Goal: Task Accomplishment & Management: Manage account settings

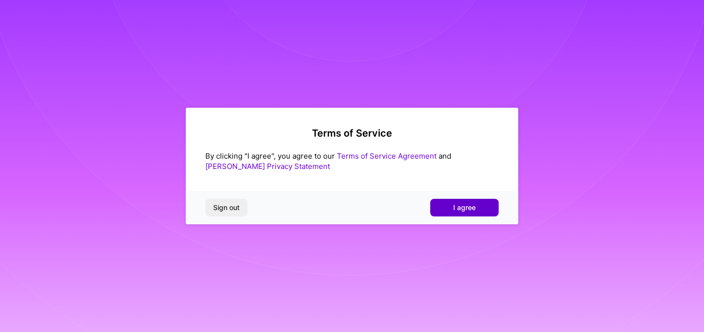
click at [463, 215] on button "I agree" at bounding box center [464, 208] width 68 height 18
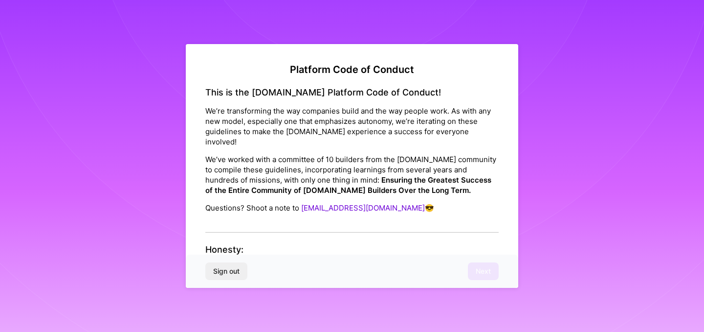
click at [313, 210] on div "This is the [DOMAIN_NAME] Platform Code of Conduct! We’re transforming the way …" at bounding box center [351, 159] width 293 height 145
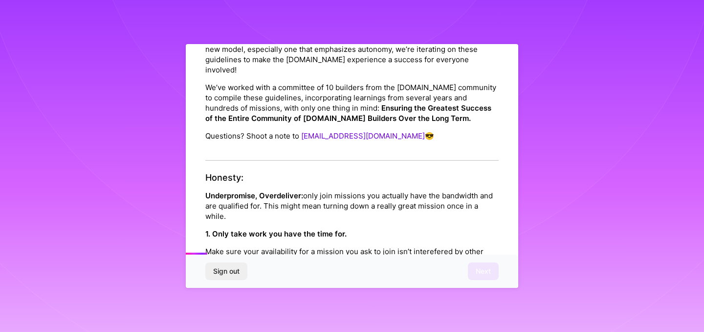
scroll to position [73, 0]
click at [278, 204] on p "Underpromise, Overdeliver: only join missions you actually have the bandwidth a…" at bounding box center [351, 204] width 293 height 31
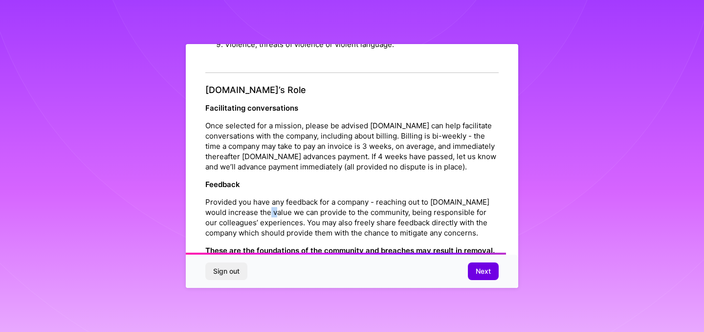
scroll to position [1102, 0]
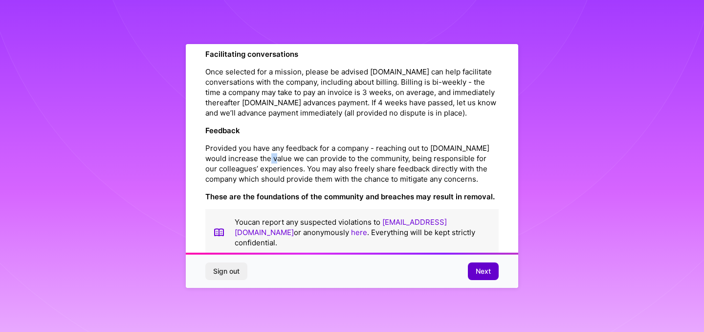
click at [480, 271] on span "Next" at bounding box center [483, 271] width 15 height 10
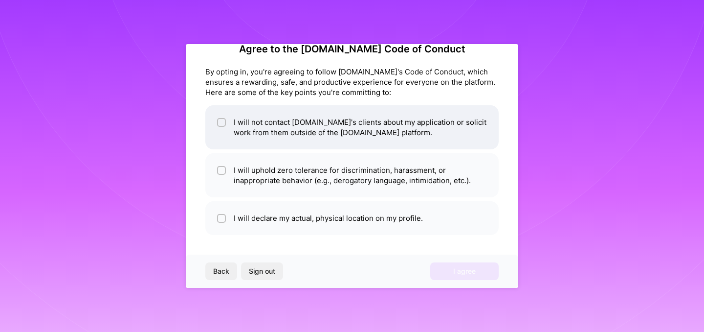
click at [220, 123] on input "checkbox" at bounding box center [222, 122] width 7 height 7
checkbox input "true"
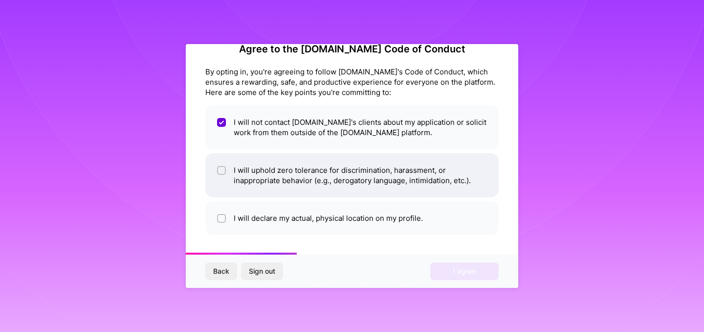
click at [218, 174] on div at bounding box center [221, 170] width 9 height 9
checkbox input "true"
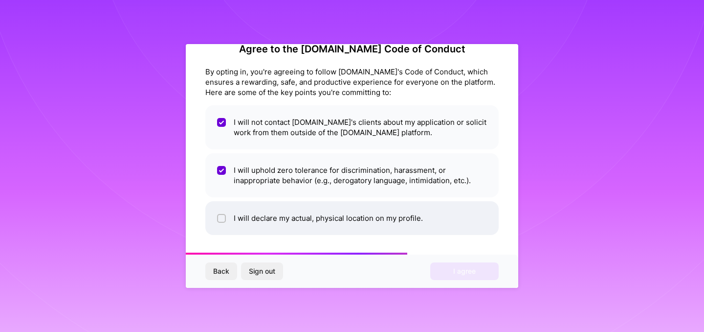
click at [222, 224] on li "I will declare my actual, physical location on my profile." at bounding box center [351, 218] width 293 height 34
checkbox input "true"
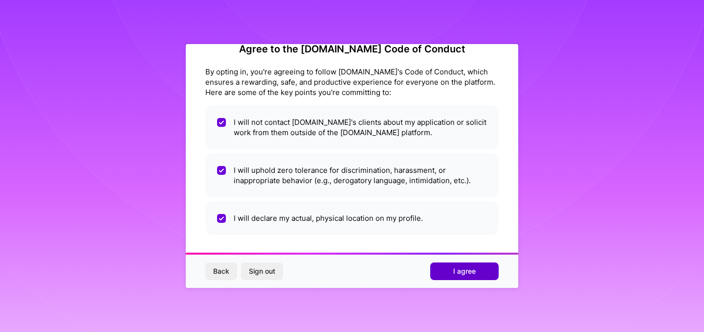
click at [472, 271] on span "I agree" at bounding box center [464, 271] width 23 height 10
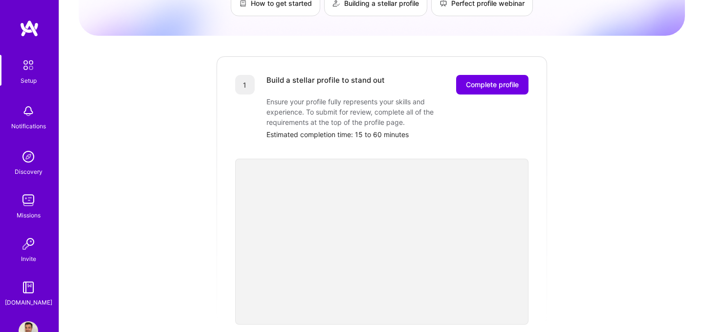
scroll to position [27, 0]
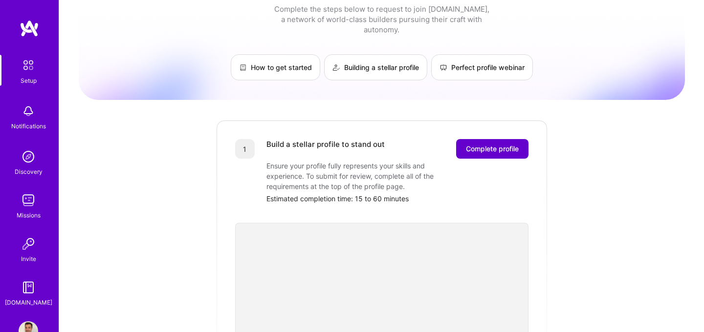
click at [513, 144] on span "Complete profile" at bounding box center [492, 149] width 53 height 10
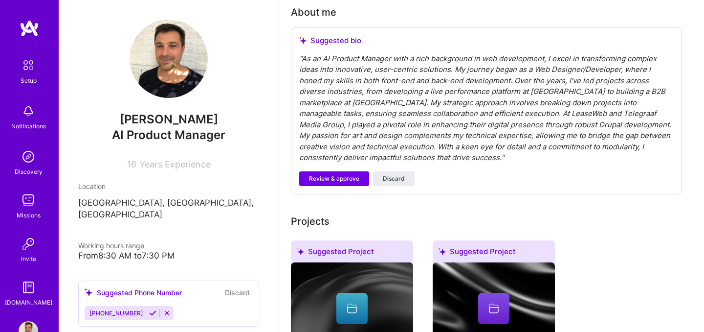
scroll to position [223, 0]
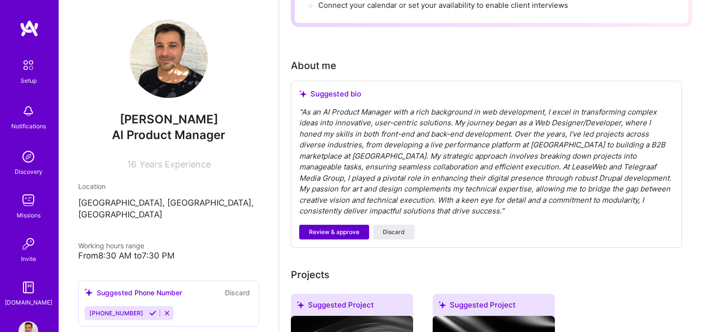
click at [334, 227] on span "Review & approve" at bounding box center [334, 231] width 50 height 9
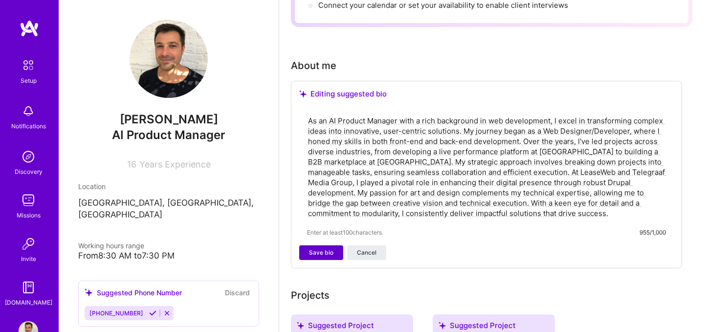
click at [316, 248] on span "Save bio" at bounding box center [321, 252] width 24 height 9
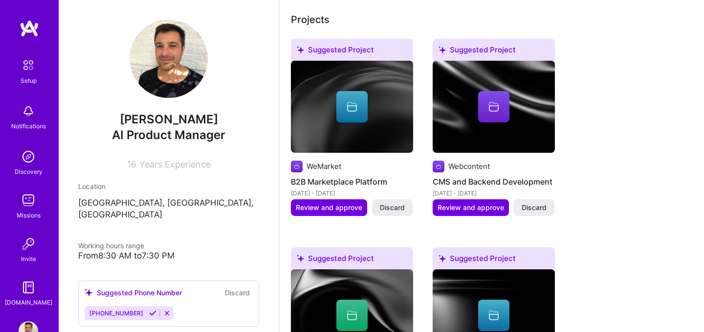
scroll to position [396, 0]
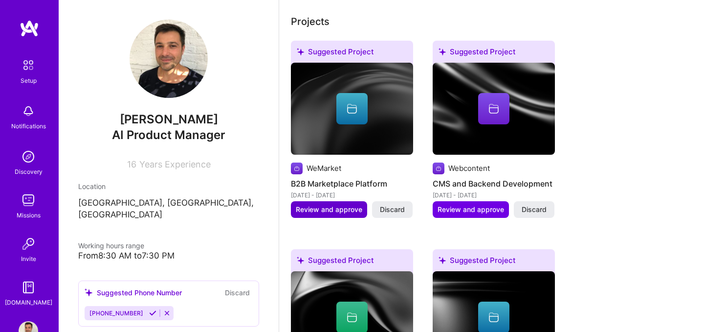
click at [324, 201] on button "Review and approve" at bounding box center [329, 209] width 76 height 17
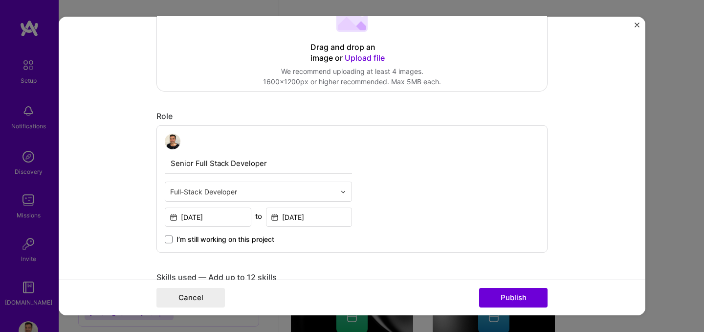
scroll to position [236, 0]
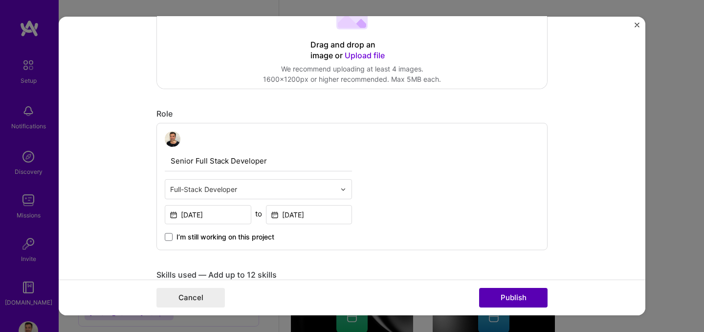
click at [528, 304] on button "Publish" at bounding box center [513, 298] width 68 height 20
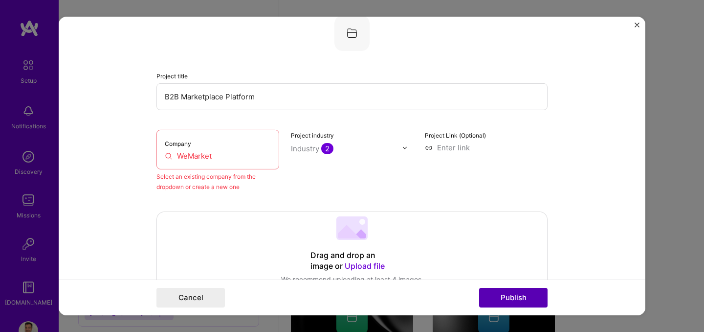
scroll to position [64, 0]
click at [242, 157] on input "WeMarket" at bounding box center [218, 157] width 106 height 10
click at [236, 163] on div "Company WeMarket" at bounding box center [218, 151] width 123 height 40
click at [268, 103] on input "B2B Marketplace Platform" at bounding box center [352, 97] width 391 height 27
click at [227, 153] on input "WeMarket" at bounding box center [218, 157] width 106 height 10
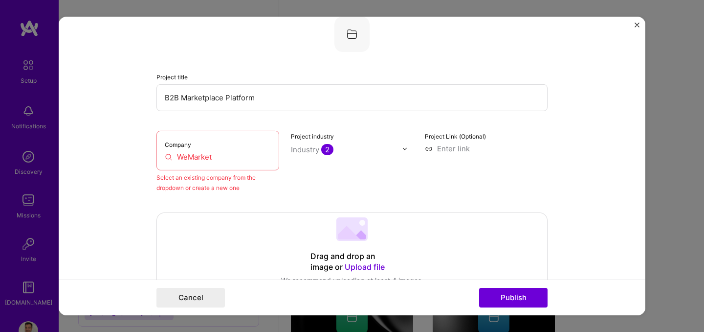
click at [517, 295] on button "Publish" at bounding box center [513, 298] width 68 height 20
click at [212, 165] on div "Company WeMarket" at bounding box center [218, 151] width 123 height 40
click at [206, 161] on input "WeMarket" at bounding box center [218, 157] width 106 height 10
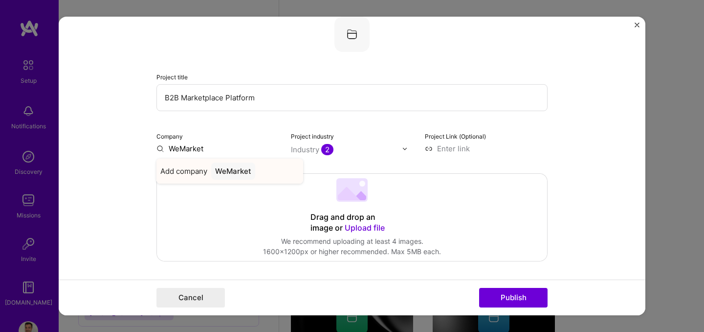
type input "WeMarket"
click at [234, 172] on div "WeMarket" at bounding box center [233, 170] width 44 height 17
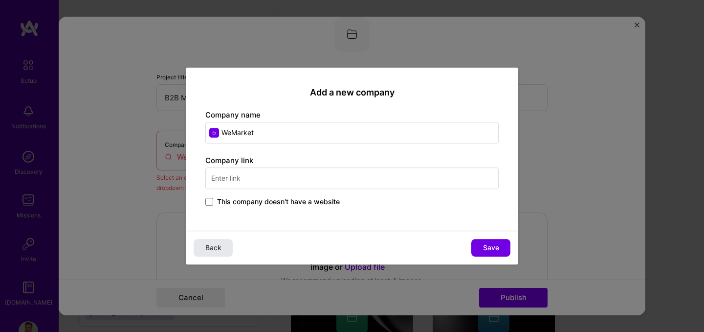
click at [210, 252] on button "Back" at bounding box center [213, 248] width 39 height 18
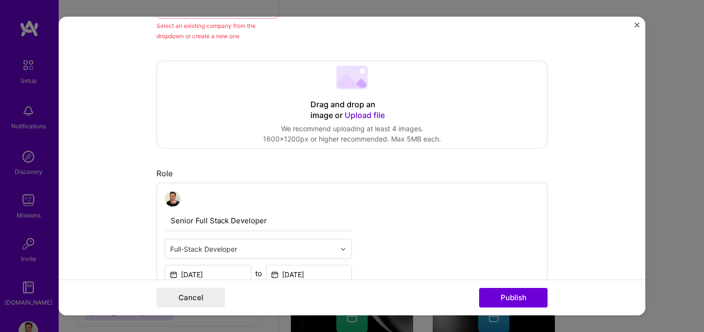
scroll to position [240, 0]
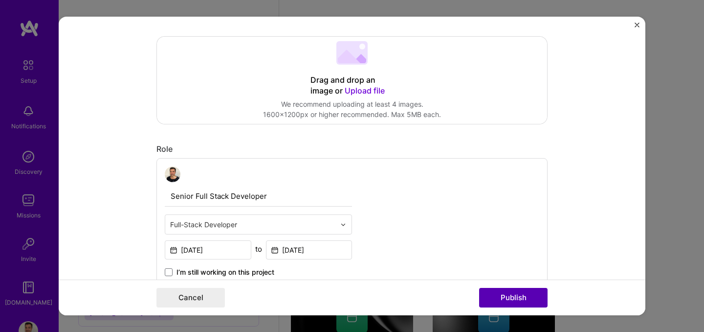
click at [546, 297] on button "Publish" at bounding box center [513, 298] width 68 height 20
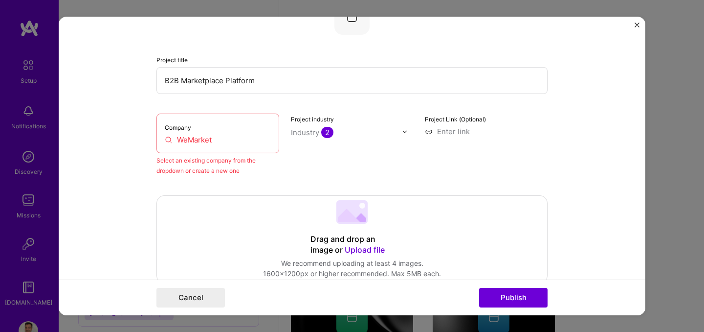
scroll to position [64, 0]
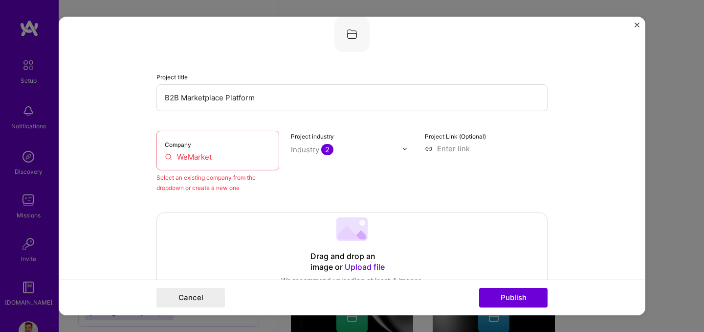
click at [634, 23] on form "Editing suggested project This project is suggested based on your LinkedIn, res…" at bounding box center [352, 166] width 587 height 298
click at [638, 26] on img "Close" at bounding box center [637, 25] width 5 height 5
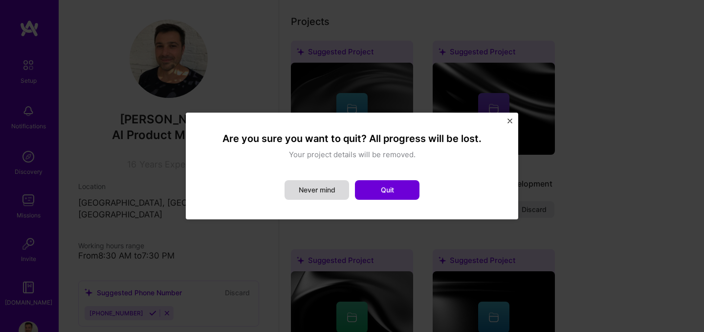
click at [296, 192] on button "Never mind" at bounding box center [317, 190] width 65 height 20
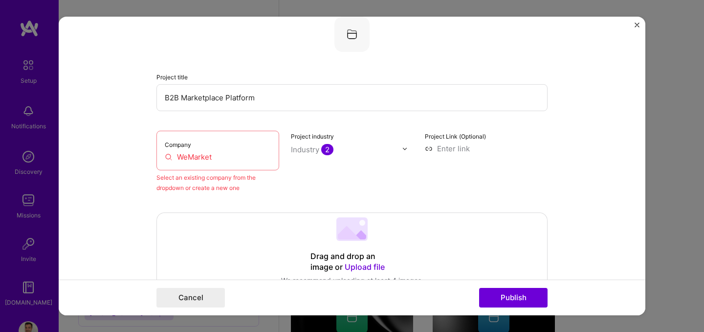
click at [637, 23] on img "Close" at bounding box center [637, 25] width 5 height 5
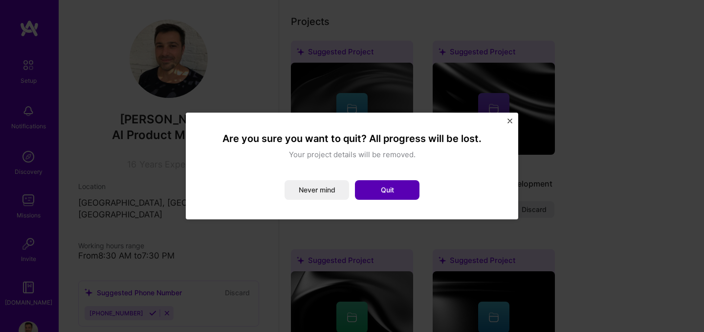
click at [388, 193] on button "Quit" at bounding box center [387, 190] width 65 height 20
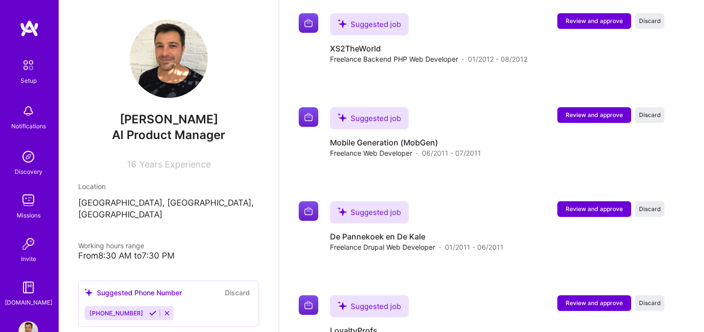
scroll to position [3150, 0]
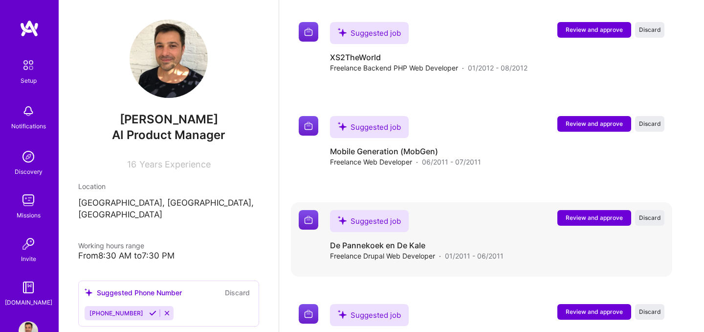
click at [596, 213] on span "Review and approve" at bounding box center [594, 217] width 57 height 8
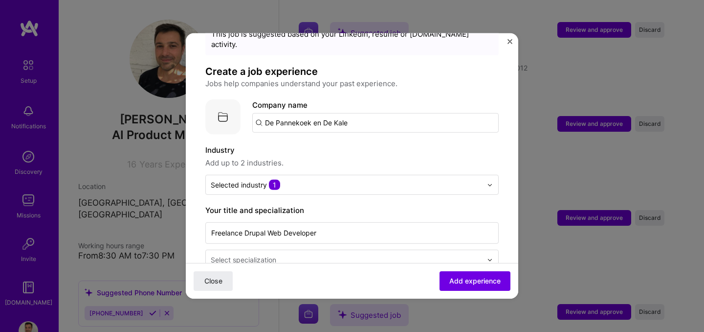
scroll to position [43, 0]
click at [460, 277] on span "Add experience" at bounding box center [475, 281] width 51 height 10
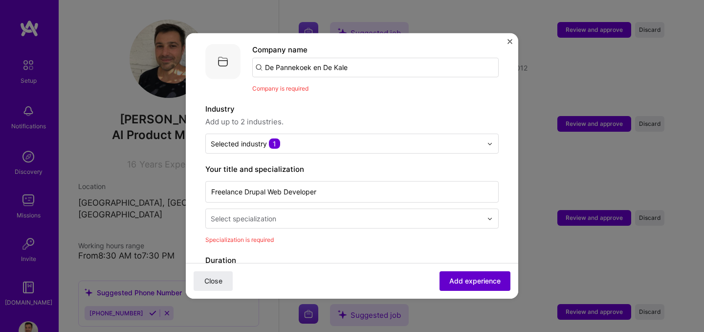
scroll to position [98, 0]
click at [511, 41] on img "Close" at bounding box center [510, 41] width 5 height 5
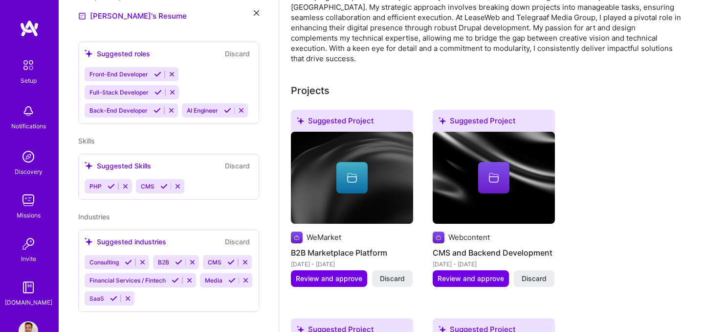
scroll to position [0, 0]
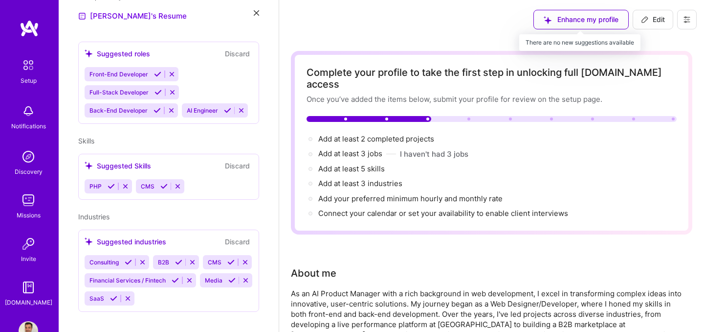
click at [584, 25] on div "Enhance my profile" at bounding box center [581, 20] width 95 height 20
